Goal: Transaction & Acquisition: Purchase product/service

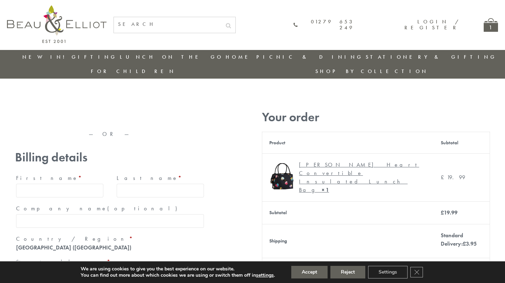
type input "maria33@yahoo.com"
type input "Maria"
type input "Williams"
type input "23, Scottsdale, Happytown"
type input "London"
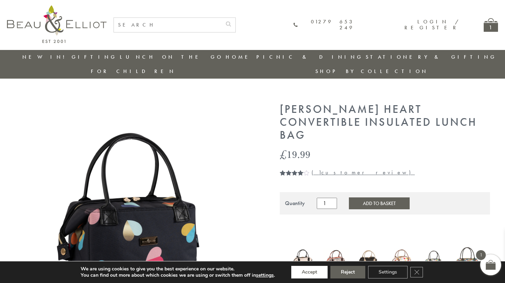
click at [310, 272] on button "Accept" at bounding box center [309, 272] width 36 height 13
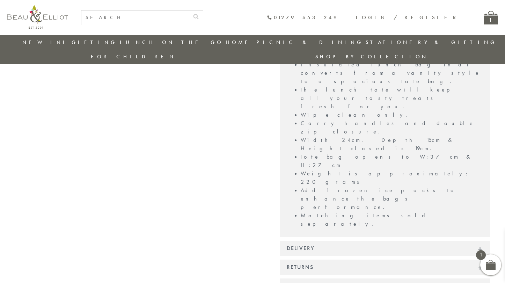
scroll to position [557, 0]
